Goal: Task Accomplishment & Management: Manage account settings

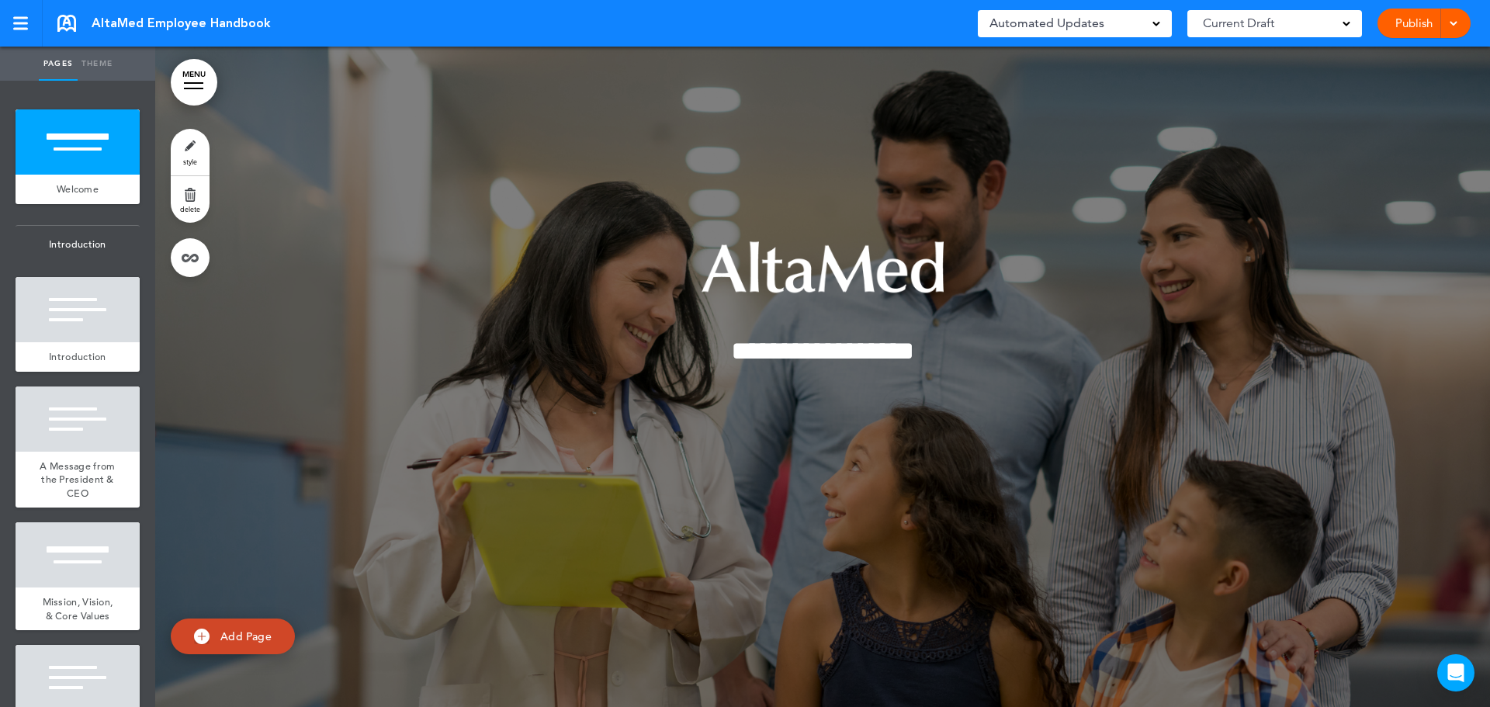
click at [1455, 19] on span at bounding box center [1453, 22] width 10 height 10
click at [1136, 183] on div "**********" at bounding box center [823, 376] width 776 height 387
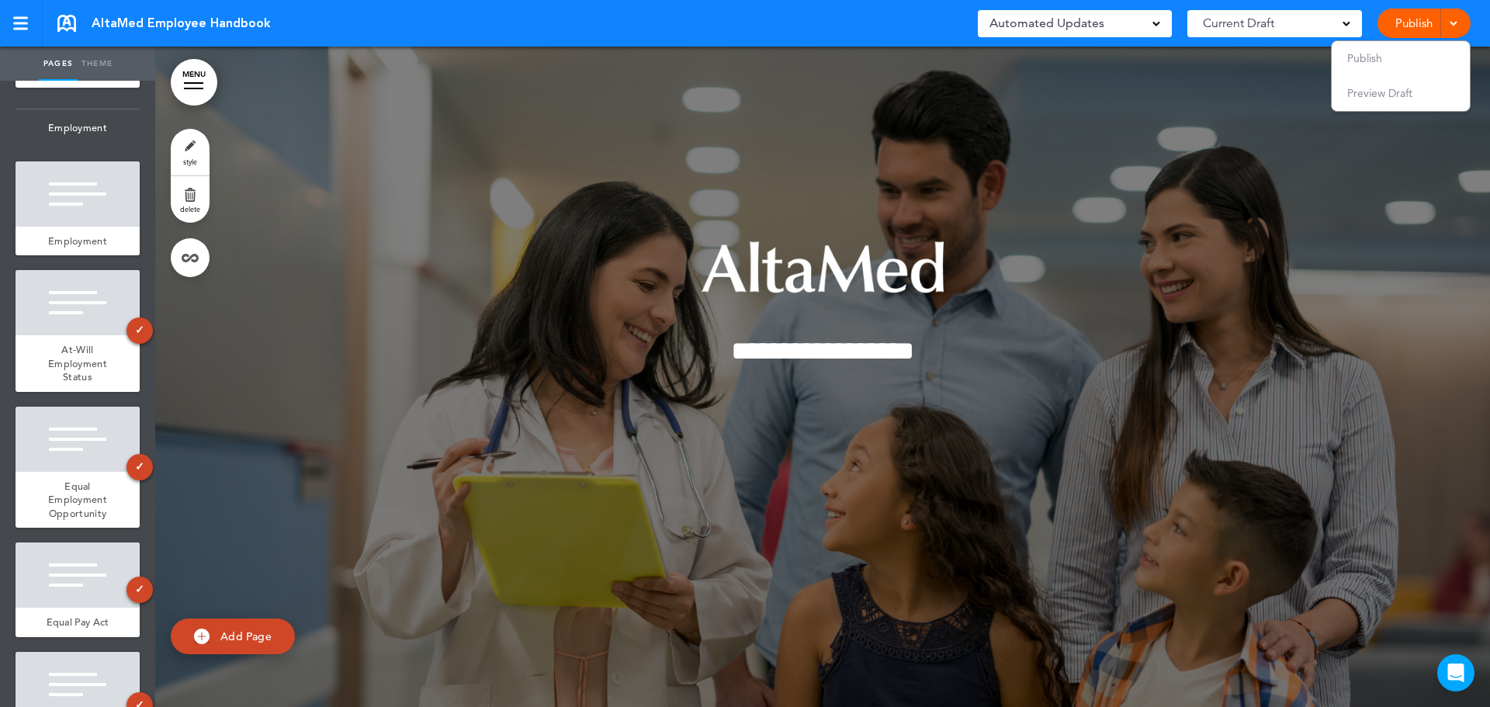
scroll to position [1320, 0]
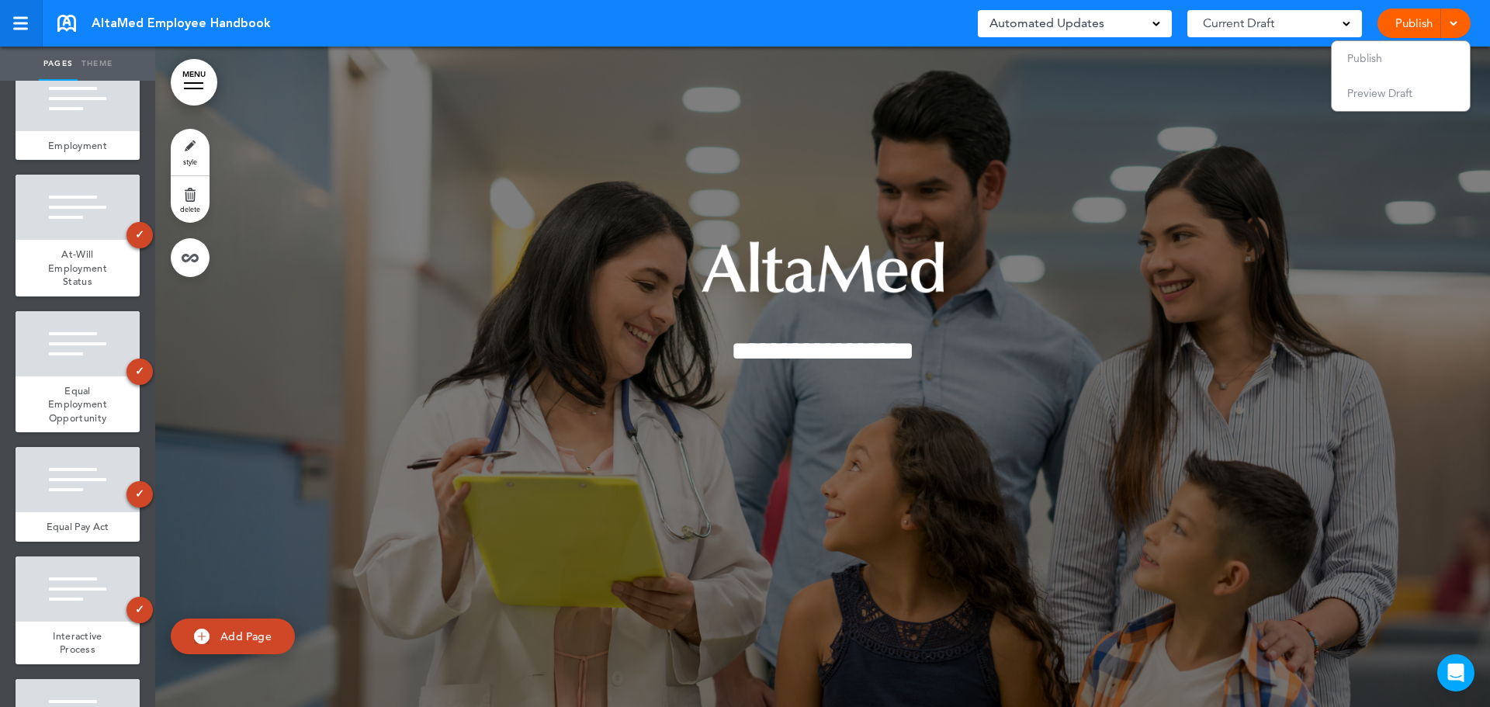
click at [19, 29] on div at bounding box center [20, 29] width 15 height 2
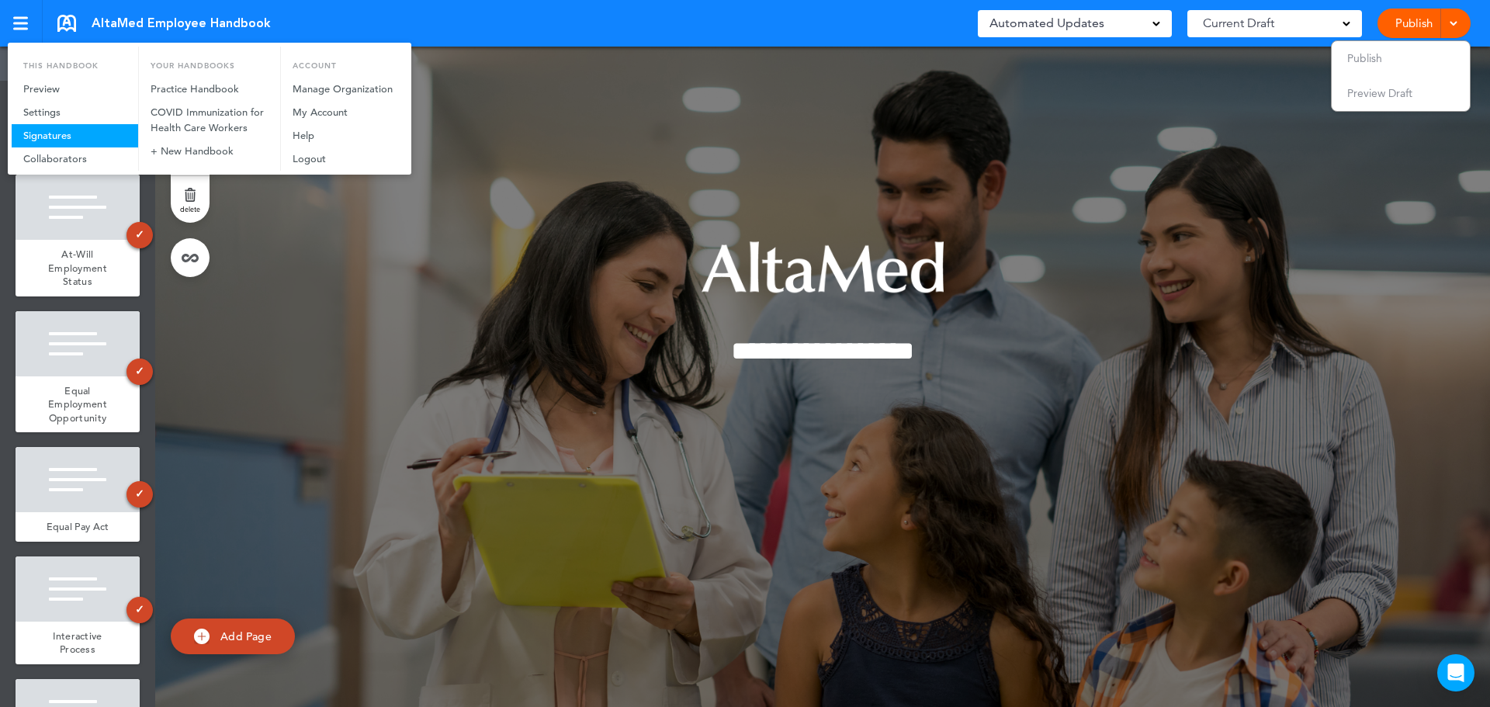
click at [54, 131] on link "Signatures" at bounding box center [75, 135] width 127 height 23
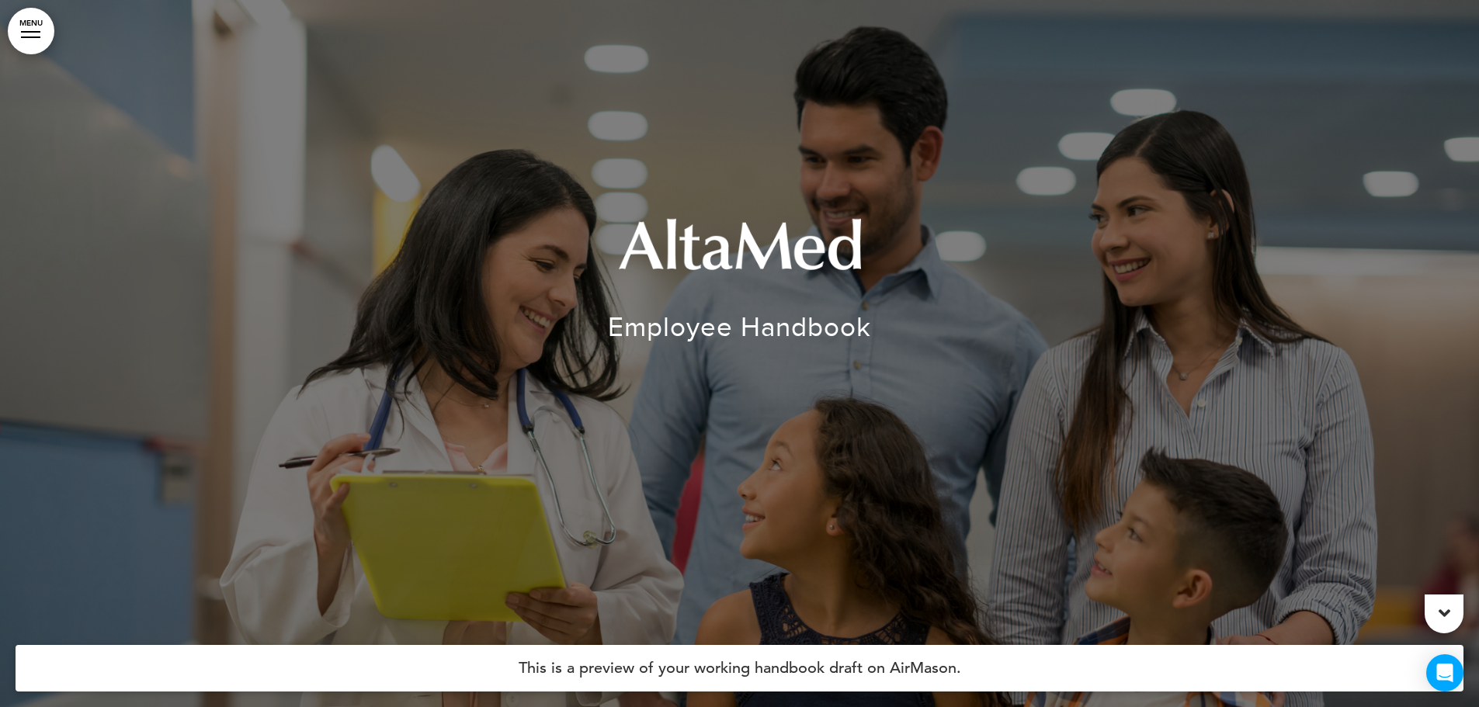
click at [34, 25] on link "MENU" at bounding box center [31, 31] width 47 height 47
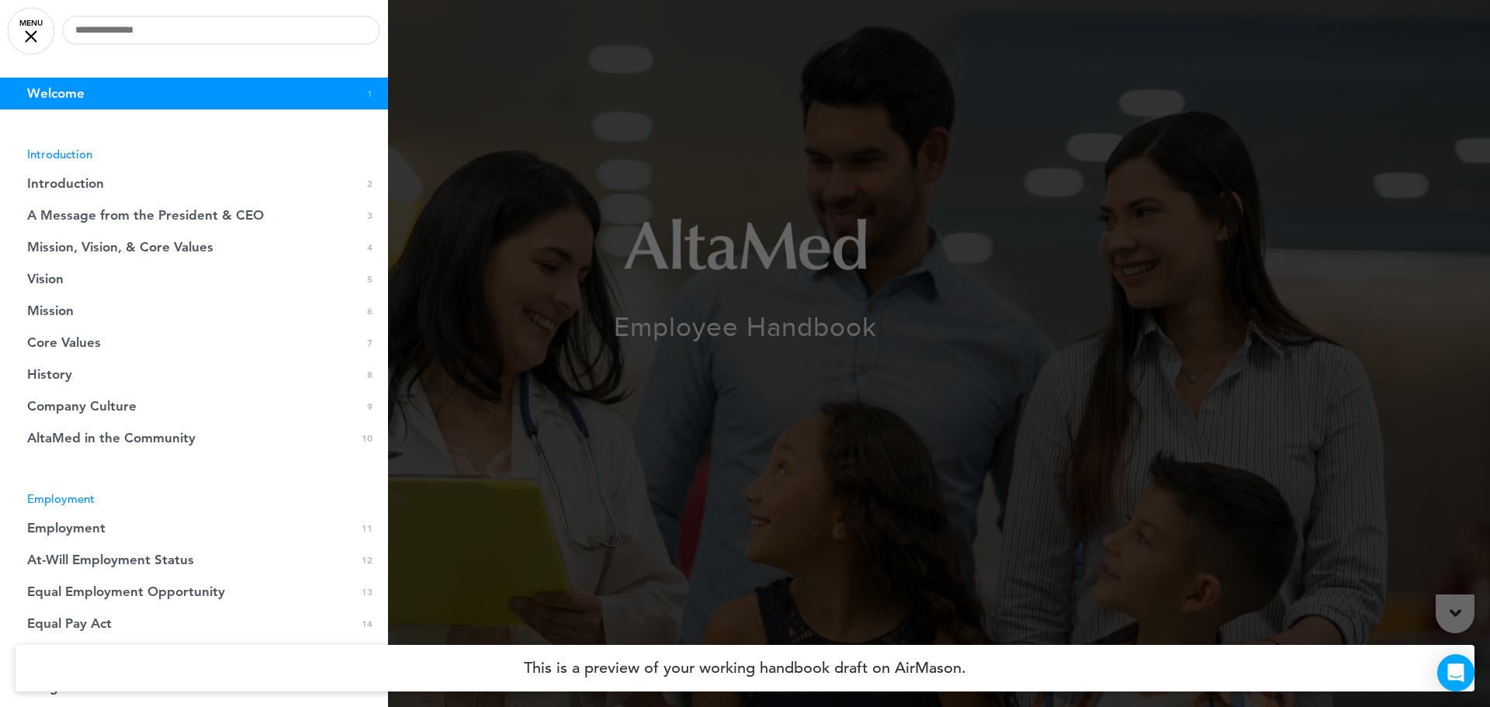
click at [28, 26] on link "MENU" at bounding box center [31, 31] width 47 height 47
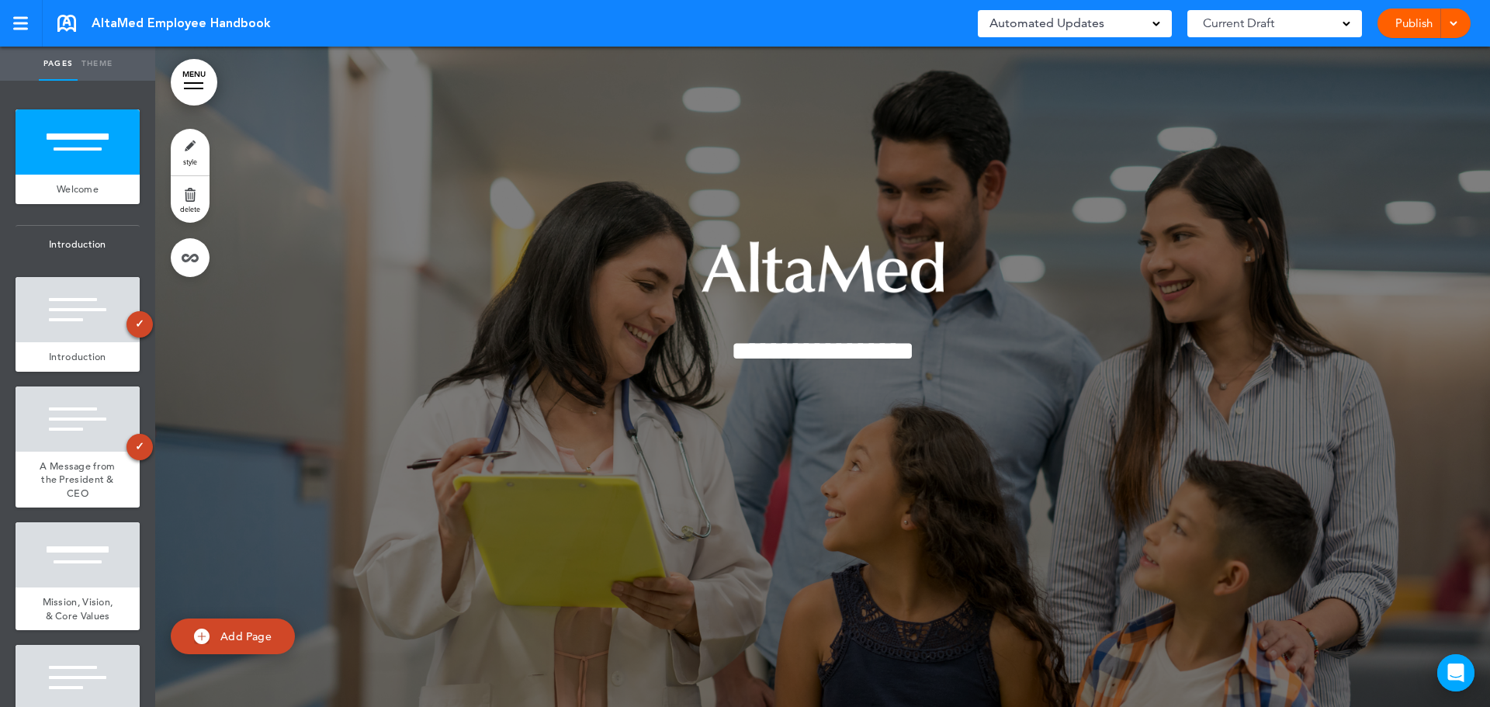
click at [1460, 24] on div "Publish Publish Preview Draft" at bounding box center [1424, 23] width 93 height 29
click at [1455, 24] on span at bounding box center [1453, 22] width 10 height 10
click at [1134, 137] on div at bounding box center [822, 377] width 1335 height 661
click at [196, 79] on link "MENU" at bounding box center [194, 82] width 47 height 47
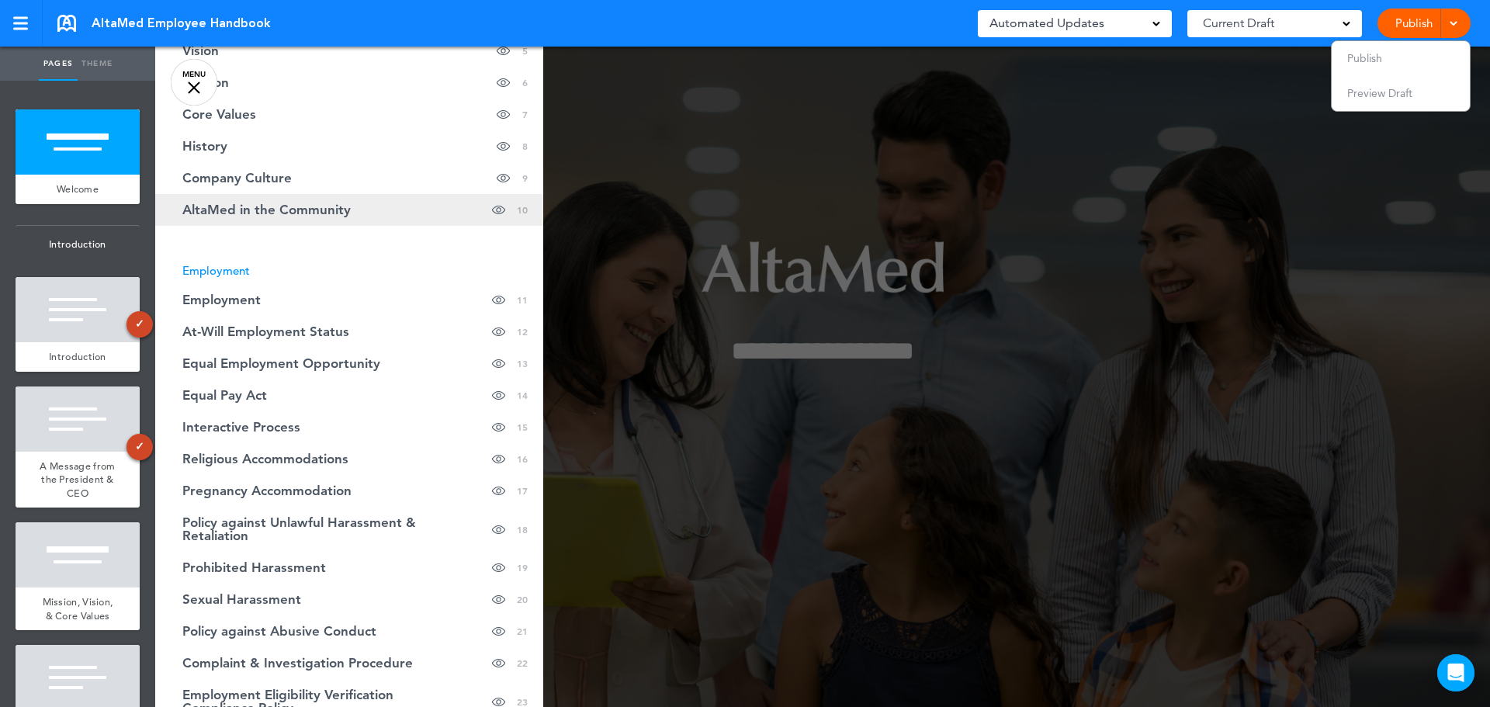
scroll to position [310, 0]
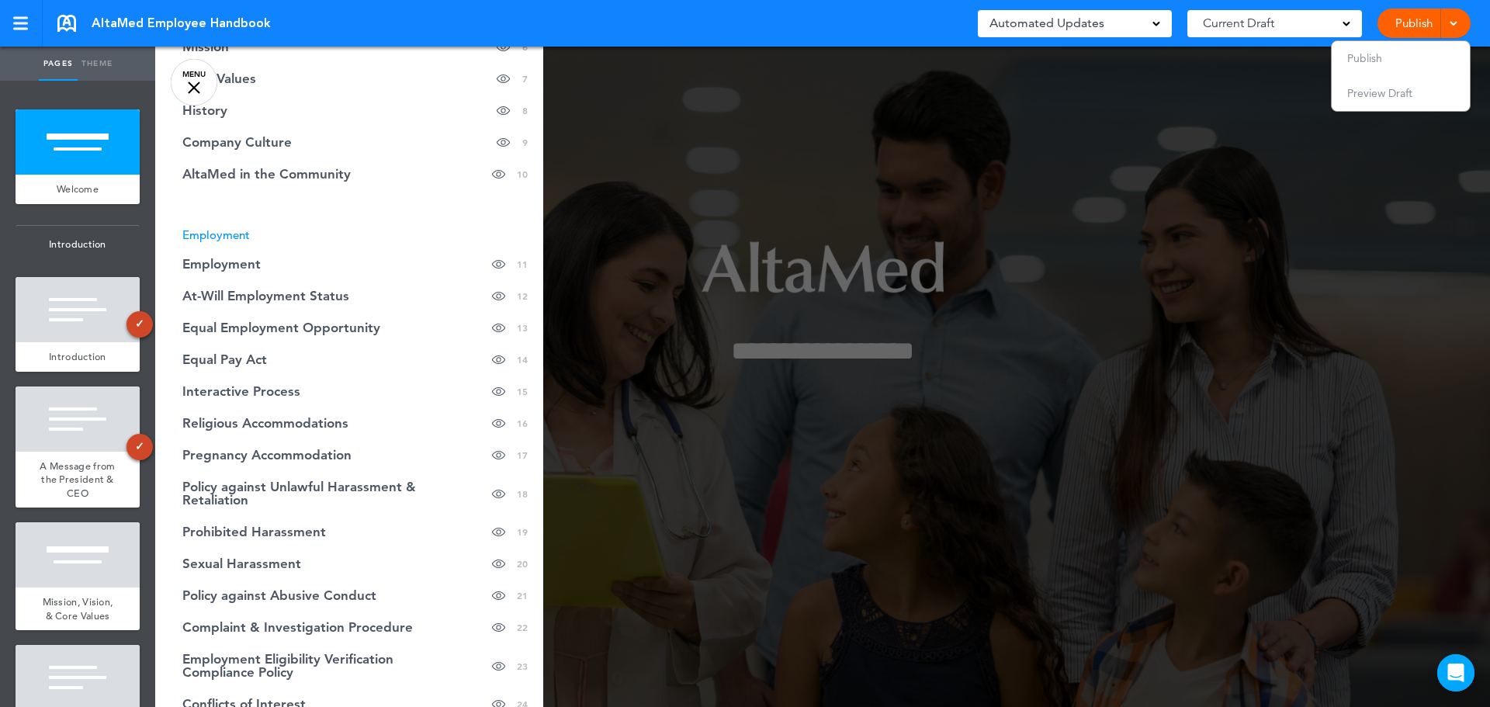
click at [706, 165] on div at bounding box center [900, 353] width 1490 height 707
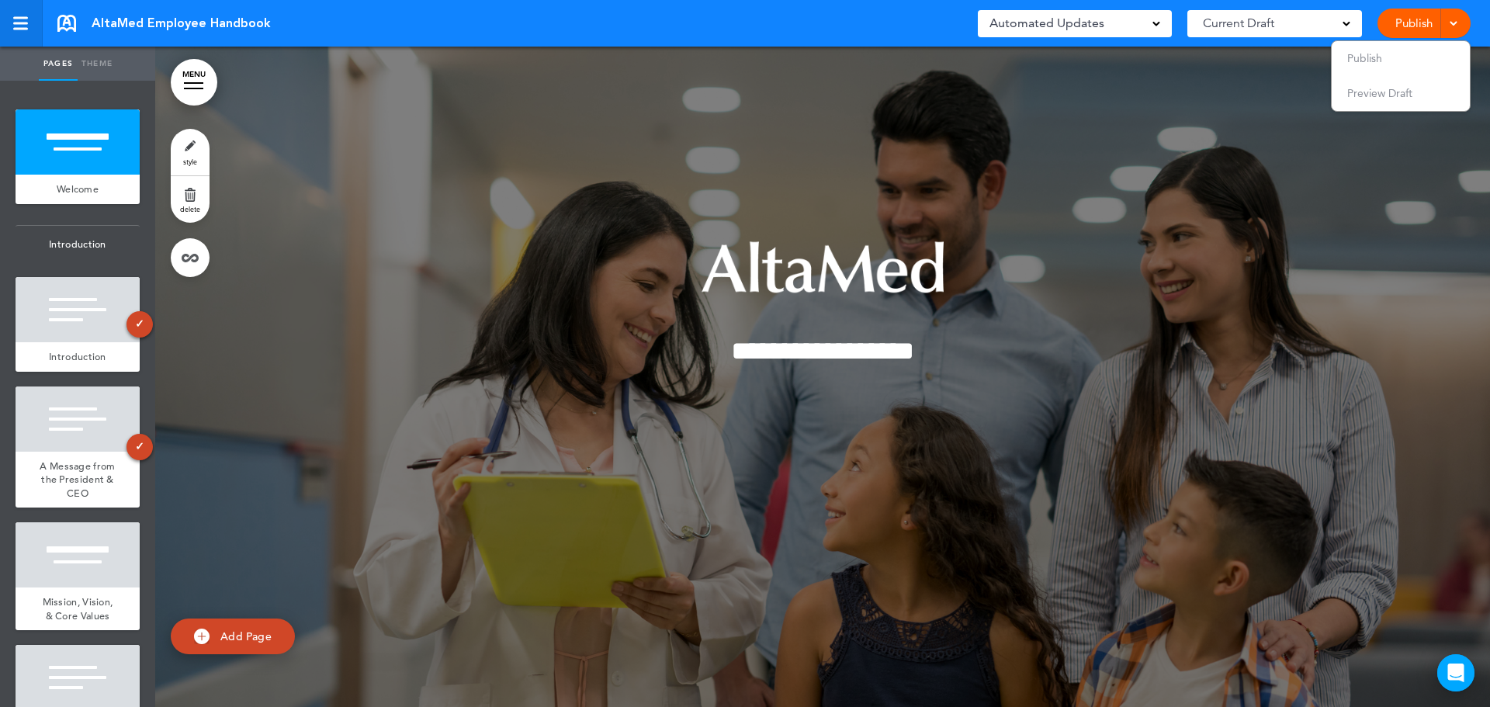
click at [17, 26] on div at bounding box center [20, 23] width 14 height 13
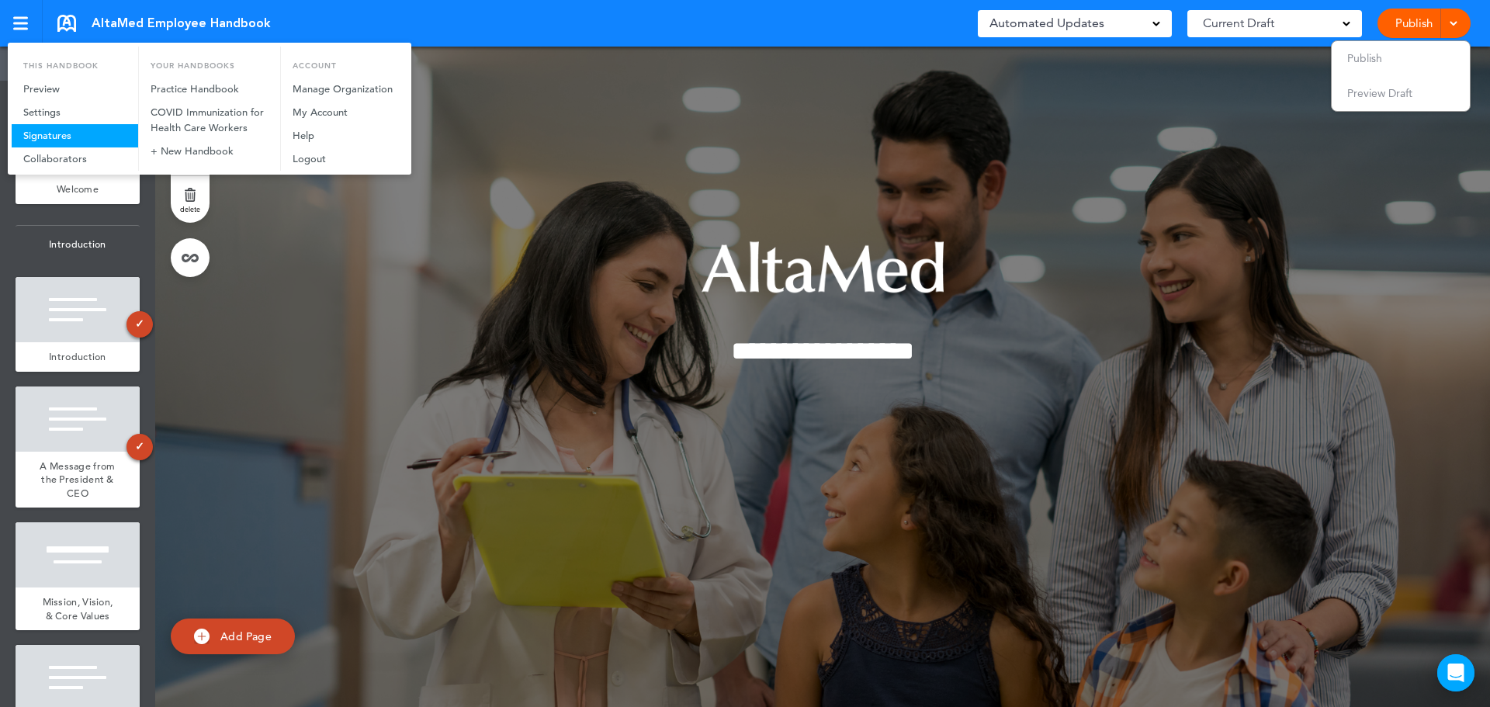
click at [95, 141] on link "Signatures" at bounding box center [75, 135] width 127 height 23
